Goal: Task Accomplishment & Management: Manage account settings

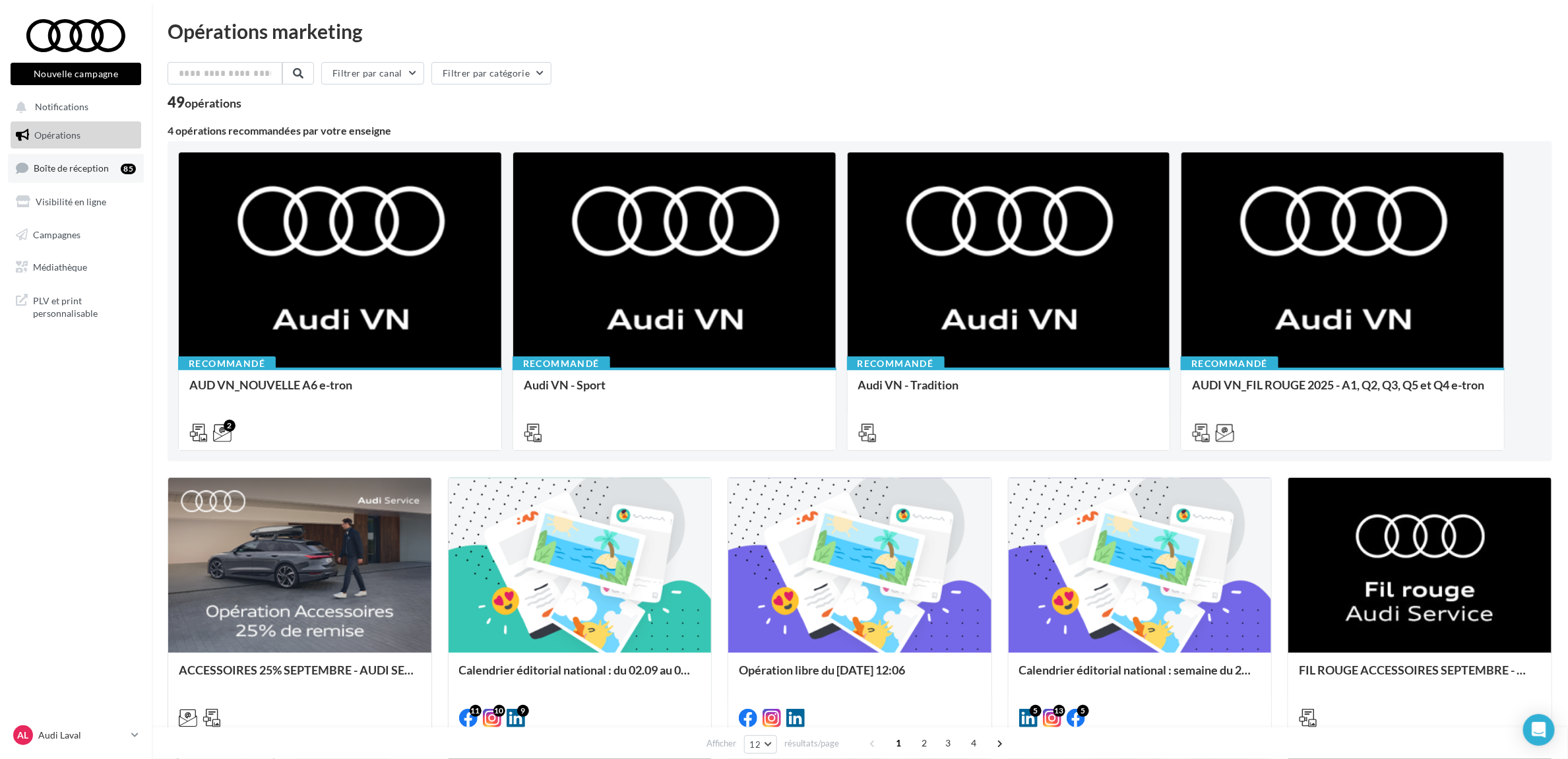
click at [79, 176] on link "Boîte de réception 85" at bounding box center [76, 168] width 136 height 28
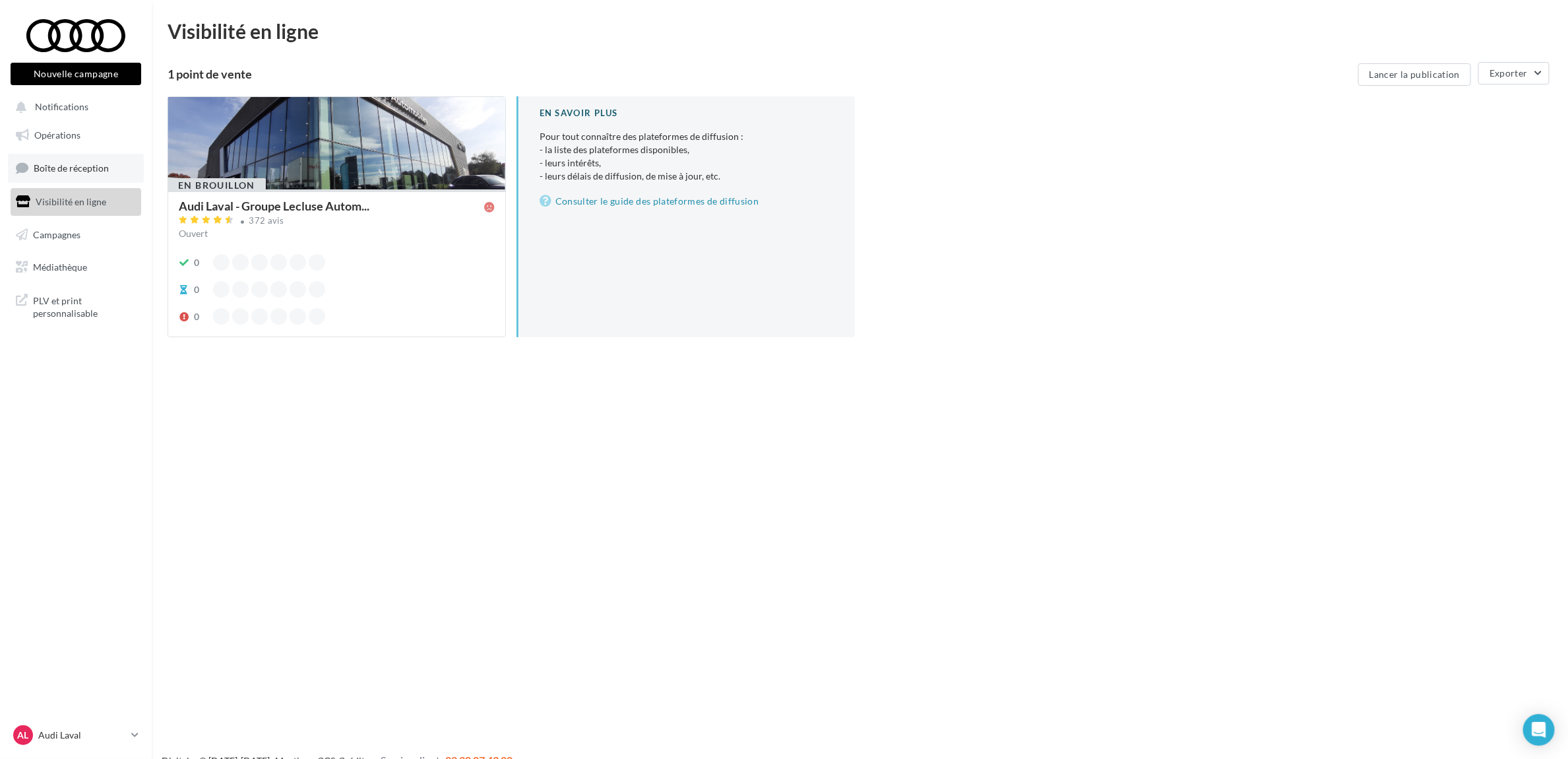
click at [66, 160] on link "Boîte de réception" at bounding box center [76, 168] width 136 height 28
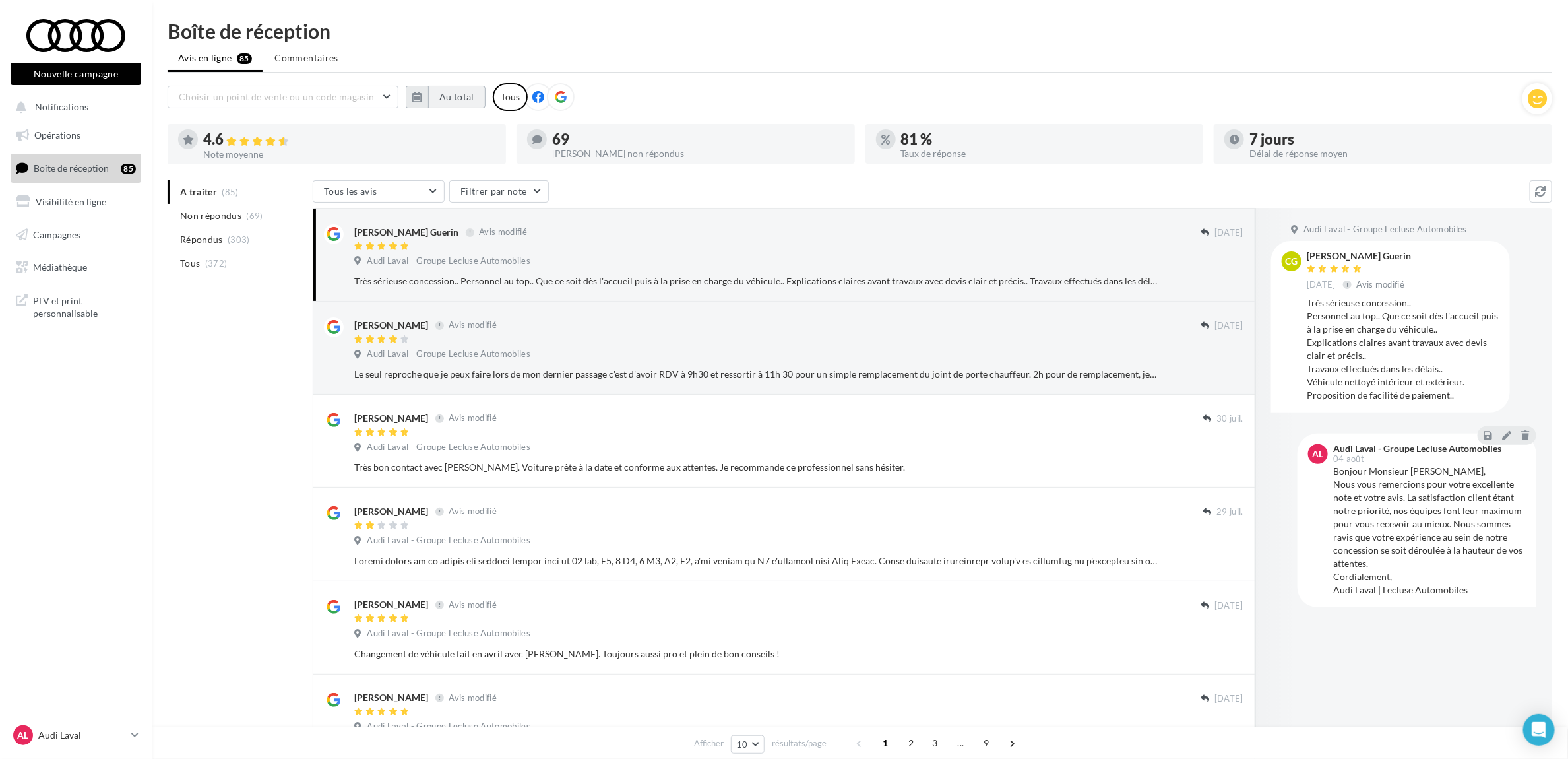
click at [434, 90] on button "Au total" at bounding box center [457, 97] width 58 height 22
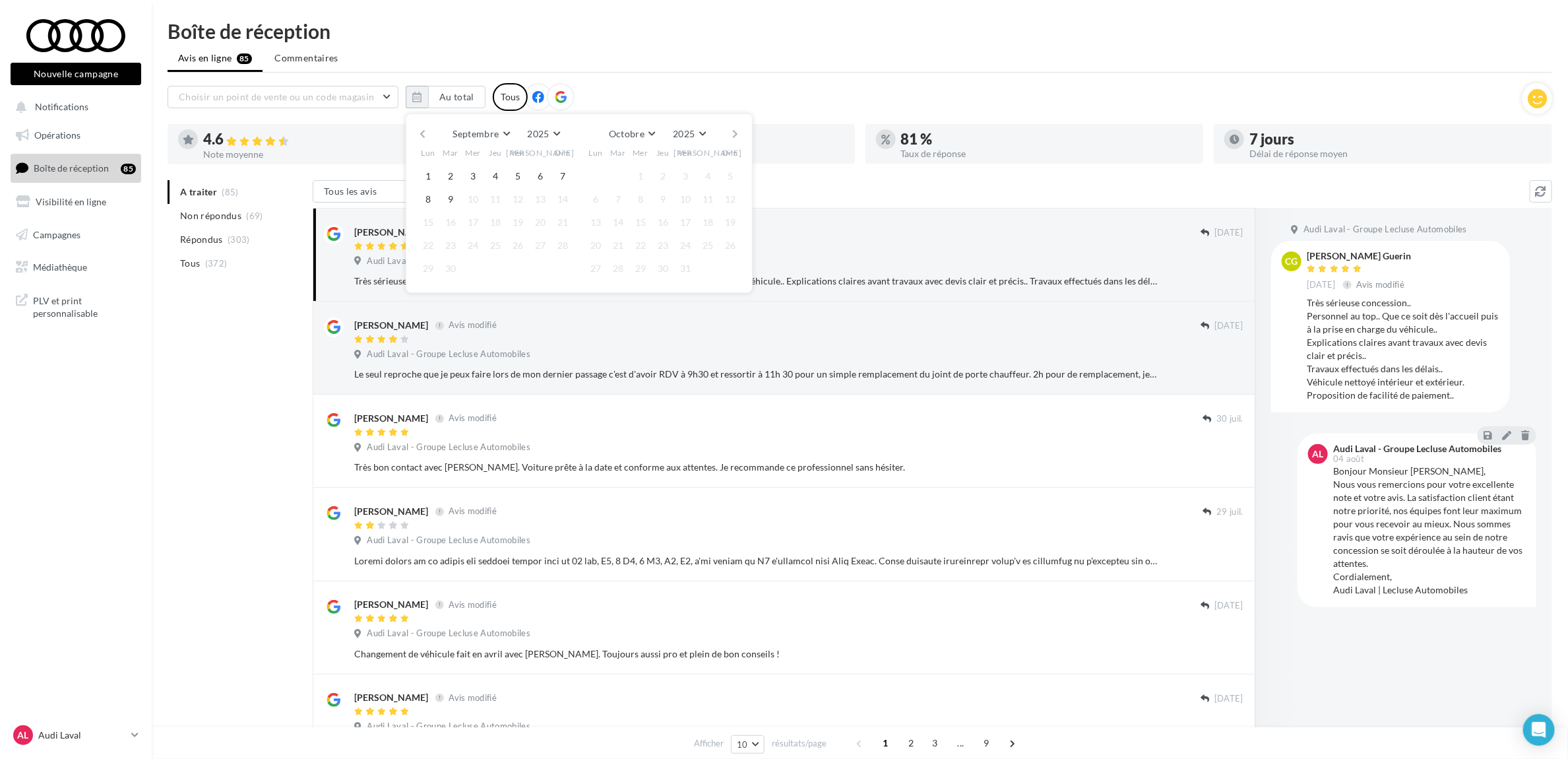
click at [426, 135] on button "button" at bounding box center [422, 134] width 11 height 19
click at [447, 183] on button "1" at bounding box center [451, 176] width 20 height 20
click at [734, 127] on button "button" at bounding box center [736, 134] width 11 height 19
click at [622, 199] on button "9" at bounding box center [618, 200] width 20 height 20
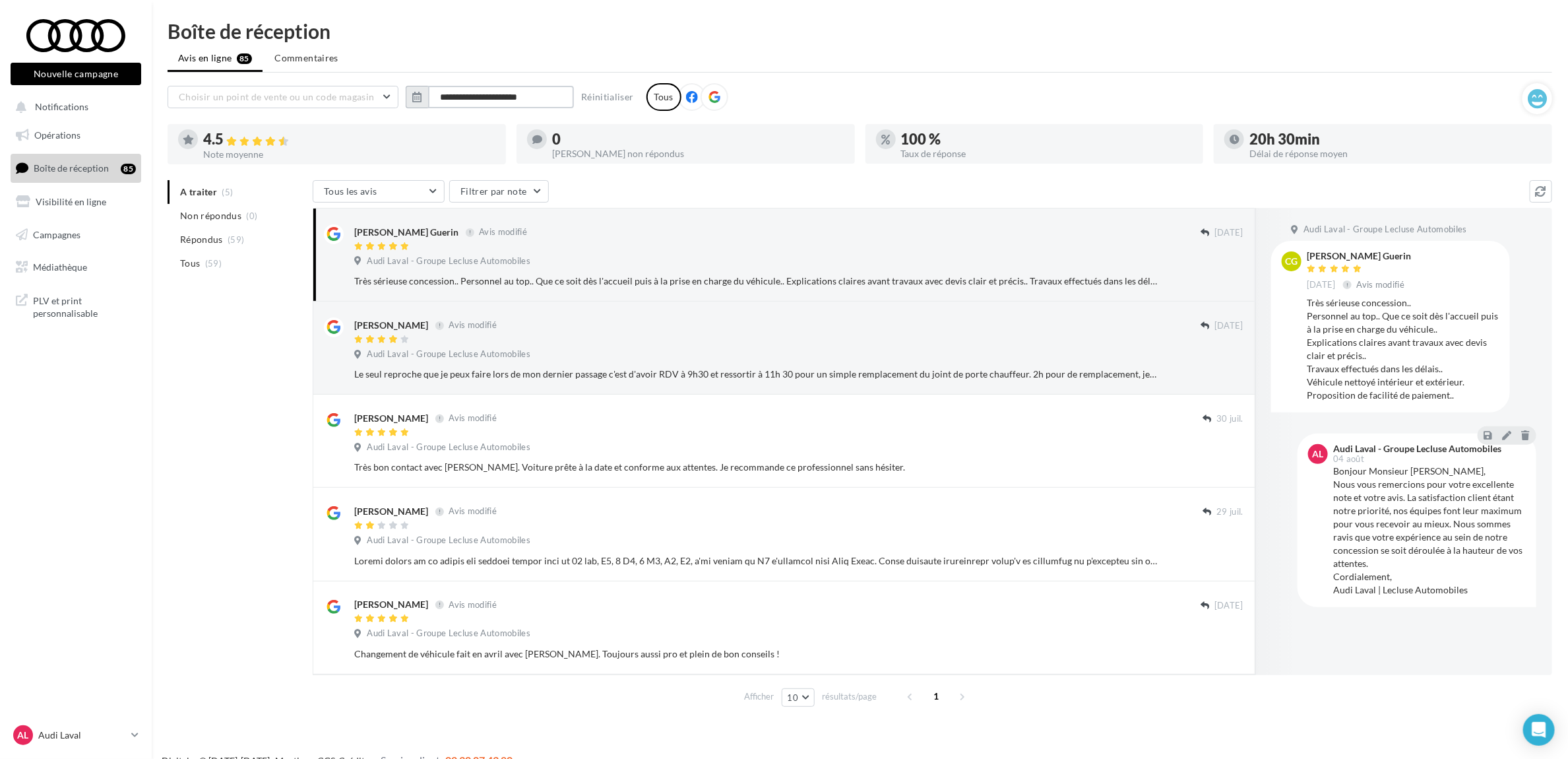
click at [466, 88] on input "**********" at bounding box center [501, 97] width 146 height 22
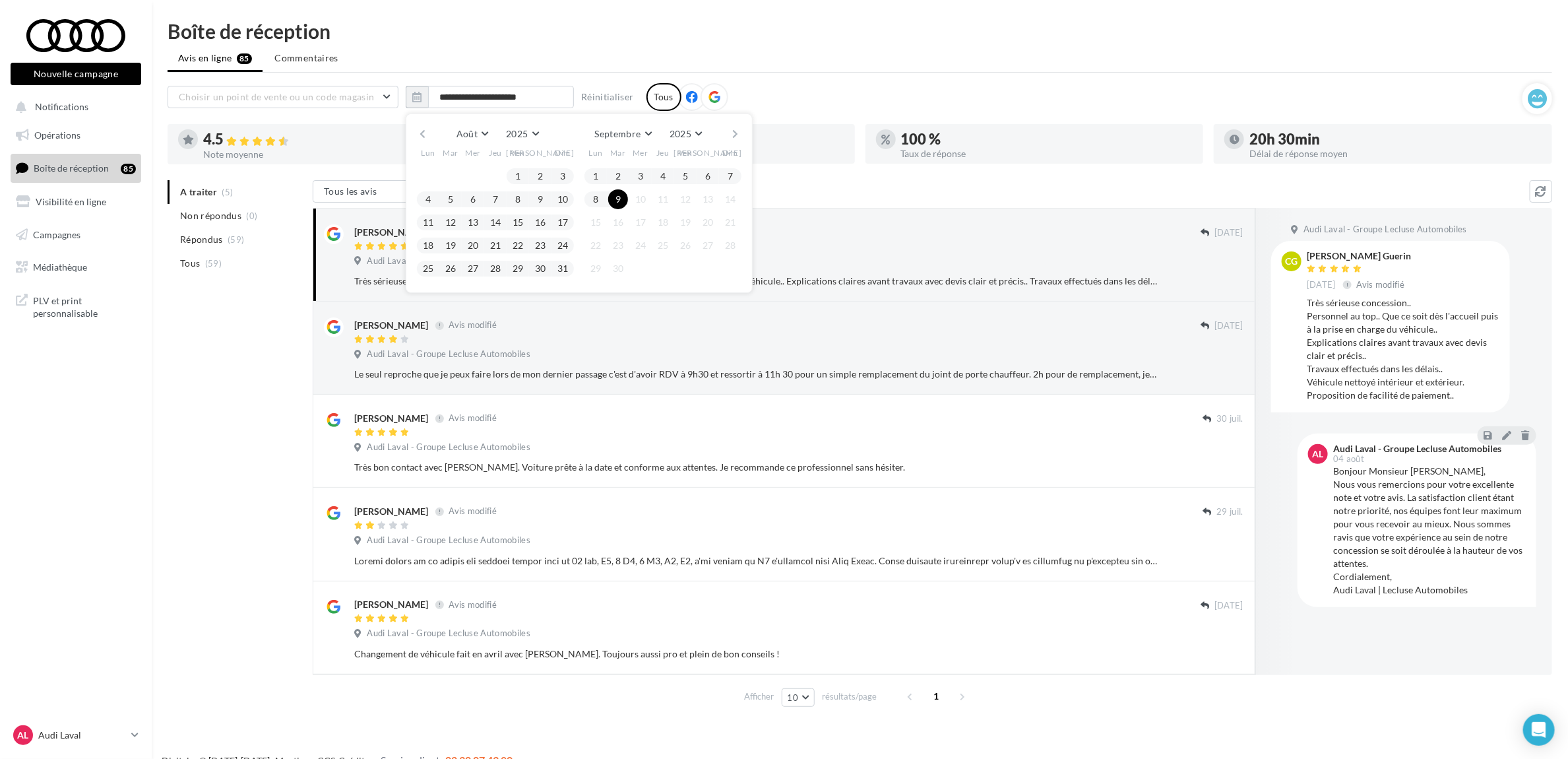
click at [423, 129] on button "button" at bounding box center [422, 134] width 11 height 19
click at [432, 291] on button "30" at bounding box center [428, 292] width 20 height 20
click at [421, 137] on button "button" at bounding box center [422, 134] width 11 height 19
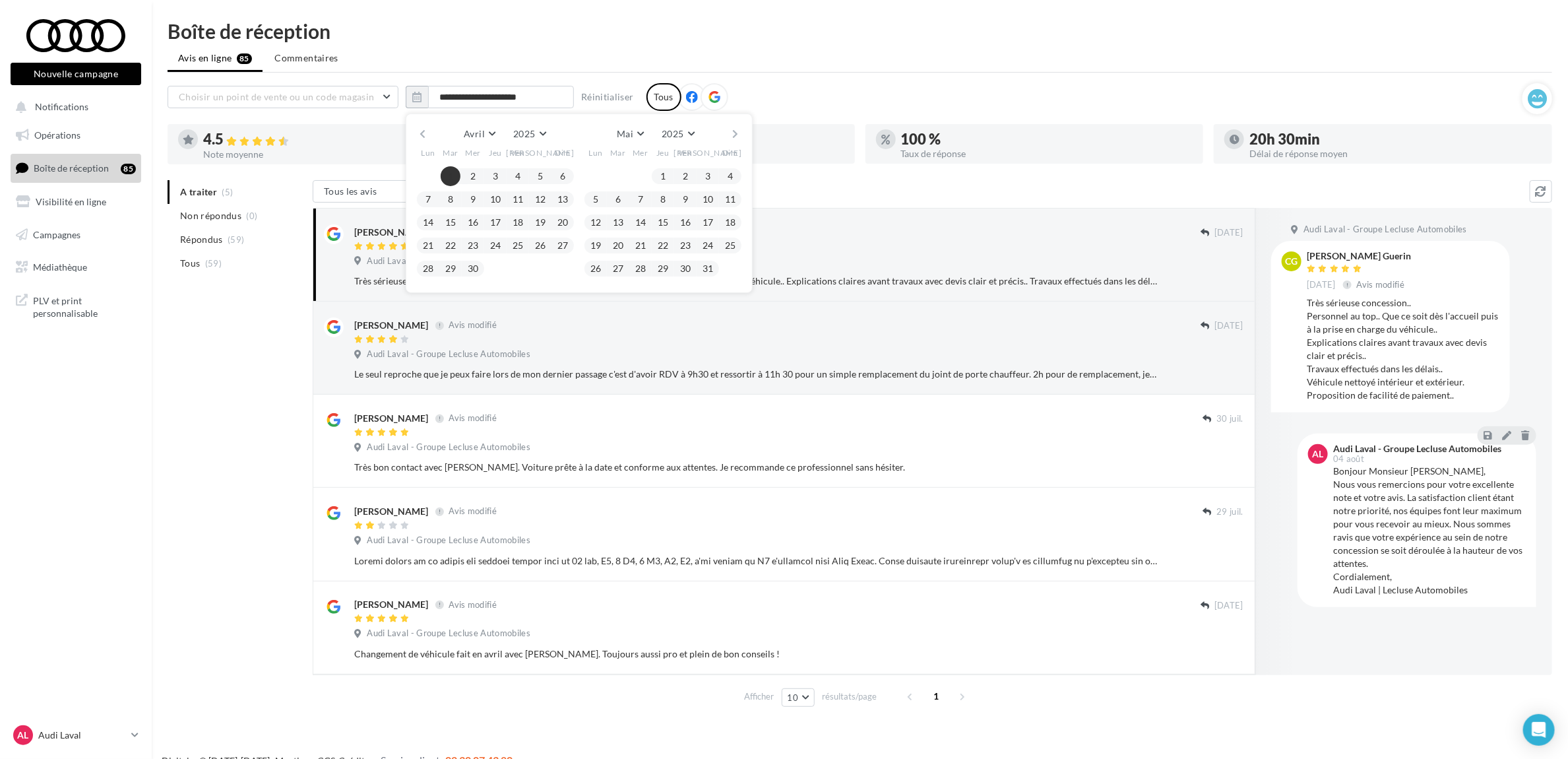
click at [453, 173] on button "1" at bounding box center [451, 176] width 20 height 20
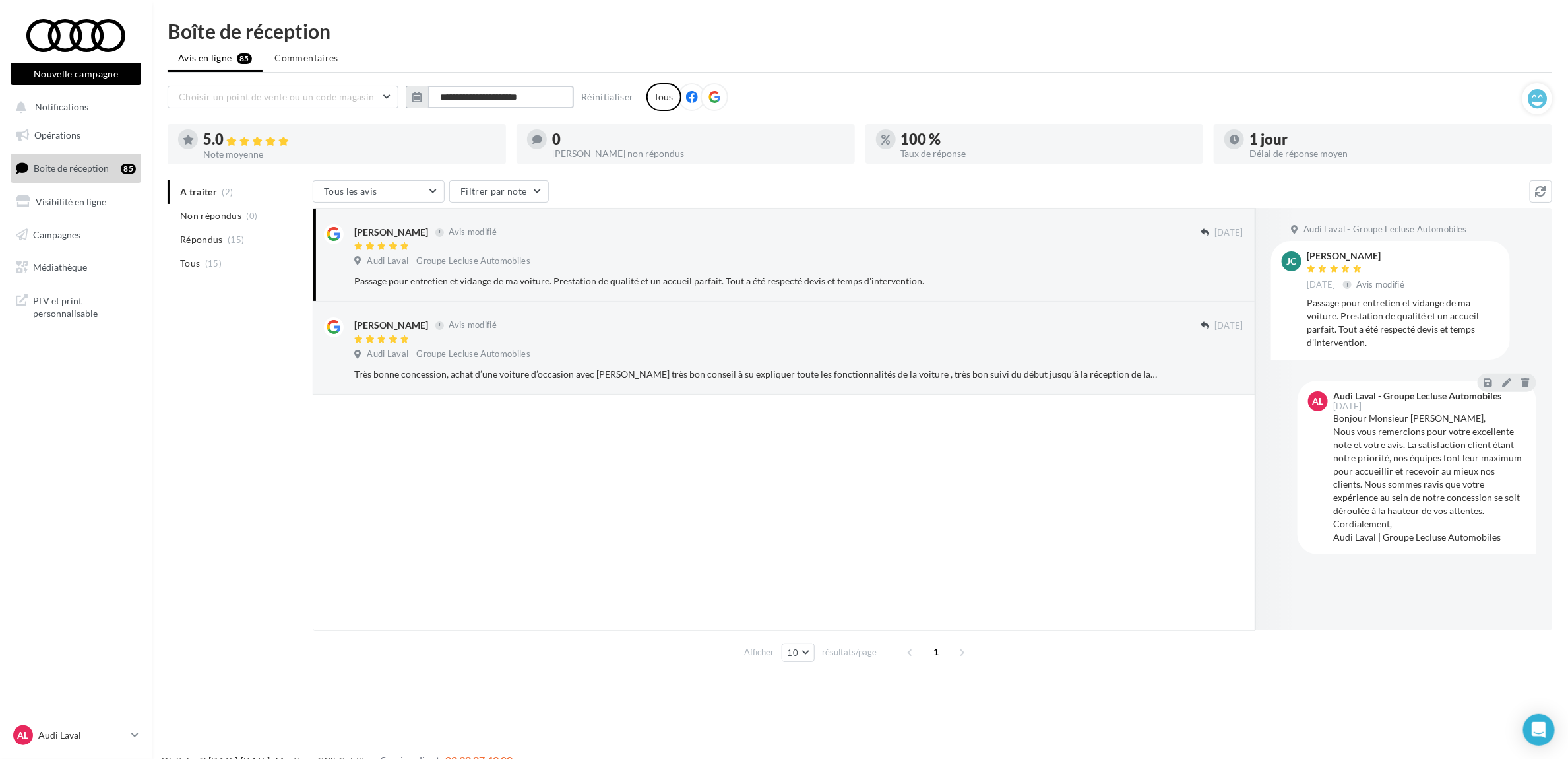
click at [465, 98] on input "**********" at bounding box center [501, 97] width 146 height 22
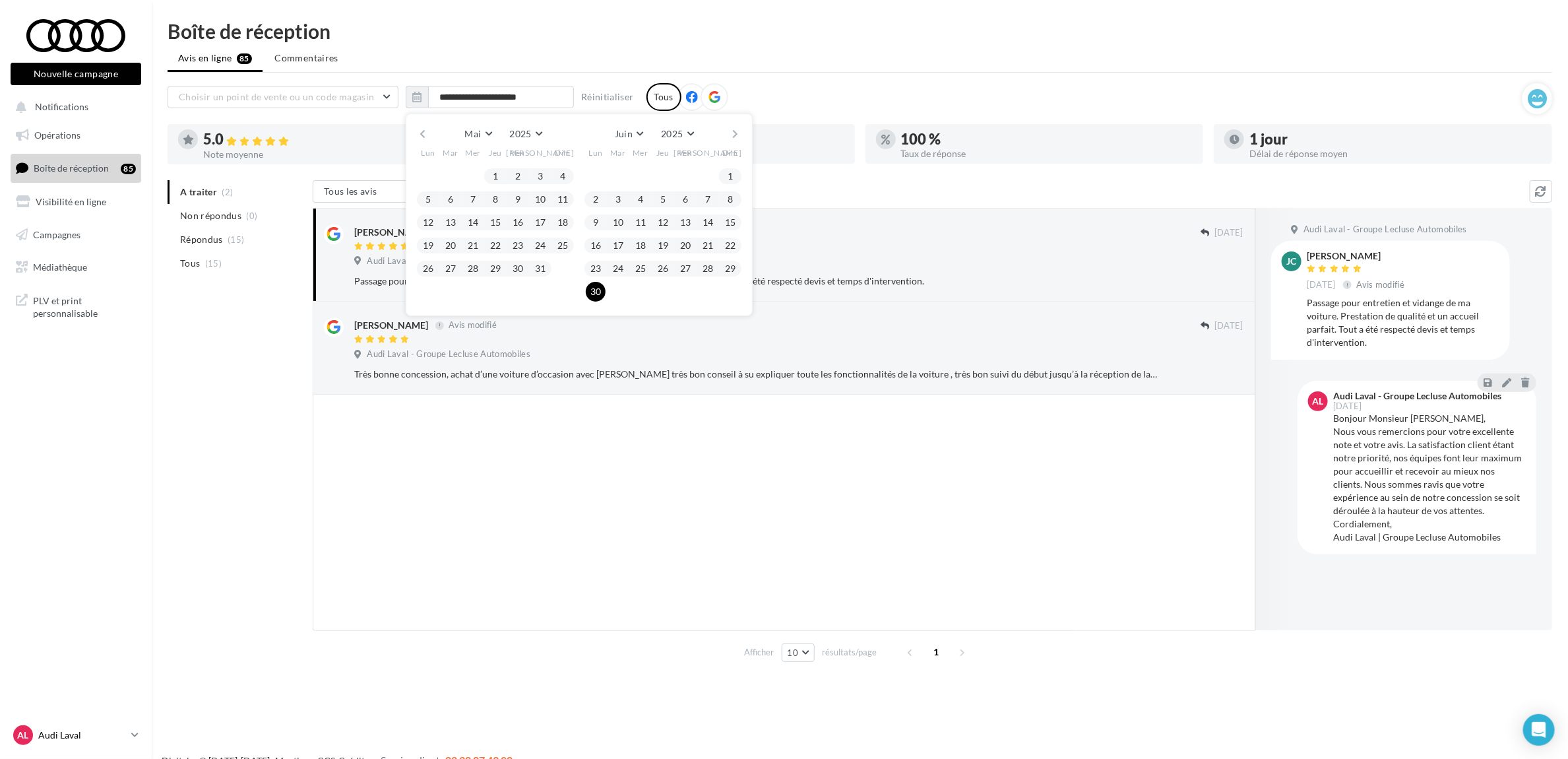
click at [122, 729] on p "Audi Laval" at bounding box center [82, 736] width 88 height 13
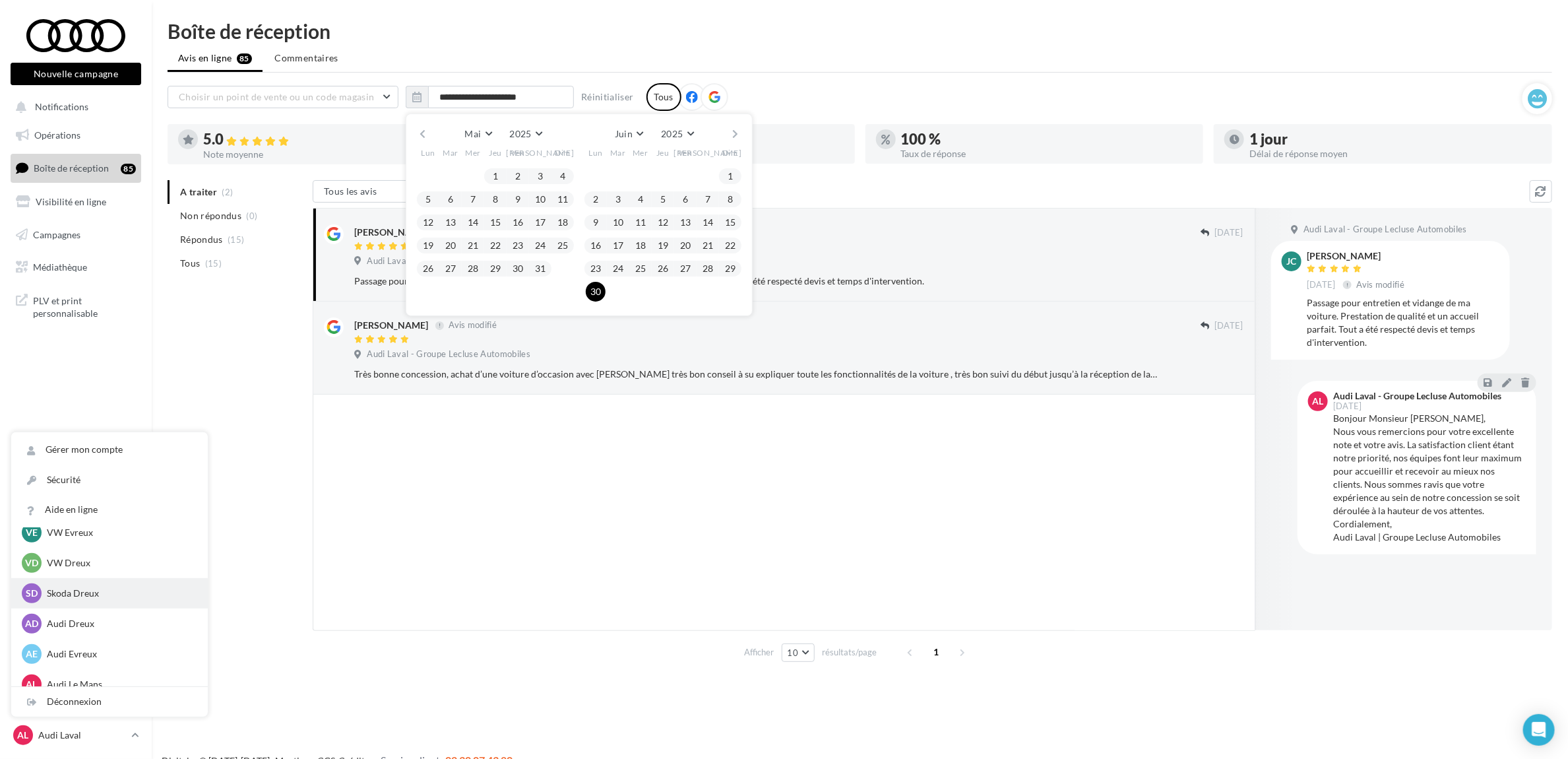
scroll to position [455, 0]
click at [127, 667] on p "Audi Le Mans" at bounding box center [119, 671] width 145 height 13
click at [143, 678] on div "AL Audi Le Mans audi-ropo-72230" at bounding box center [109, 671] width 176 height 20
